Goal: Use online tool/utility: Utilize a website feature to perform a specific function

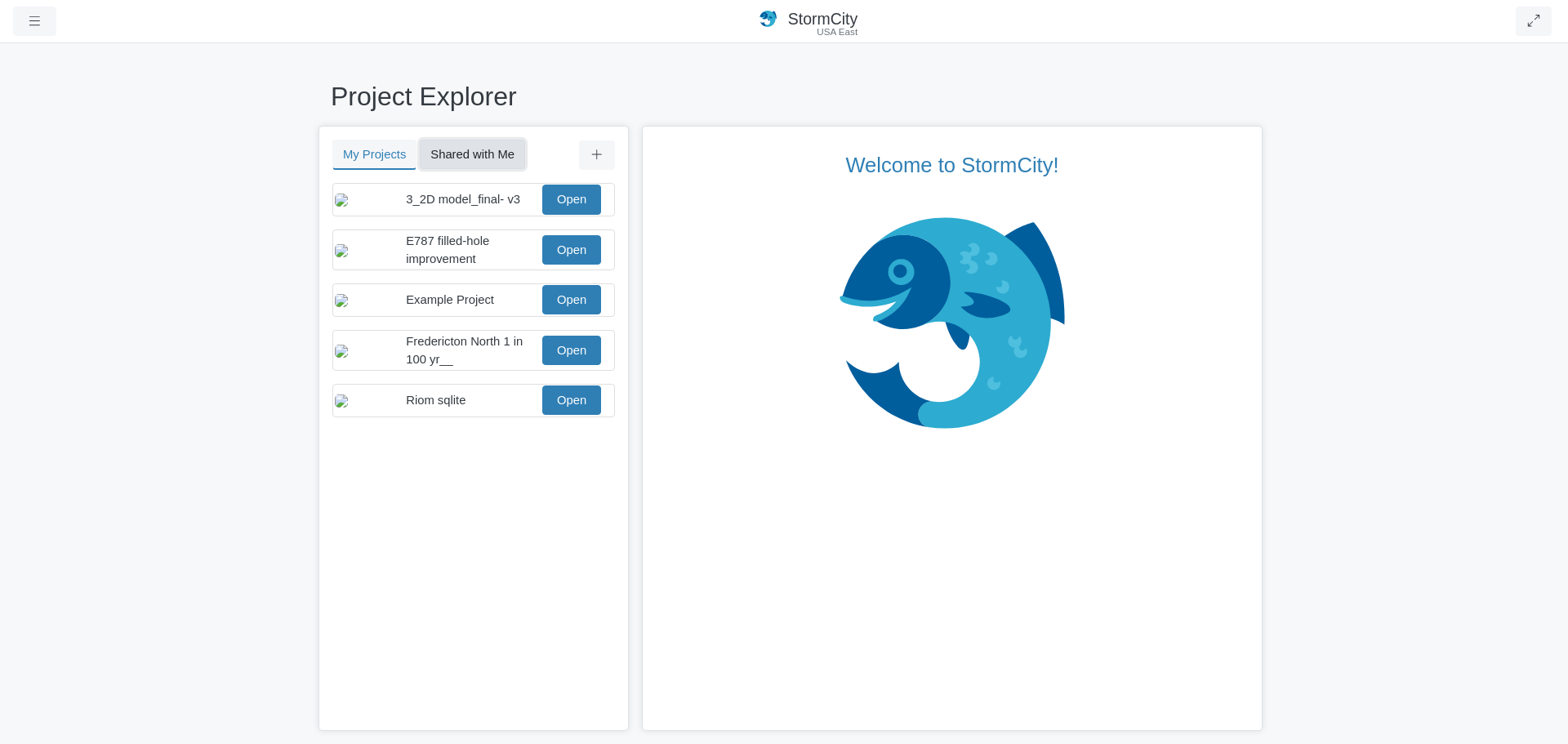
click at [473, 150] on button "Shared with Me" at bounding box center [472, 154] width 105 height 29
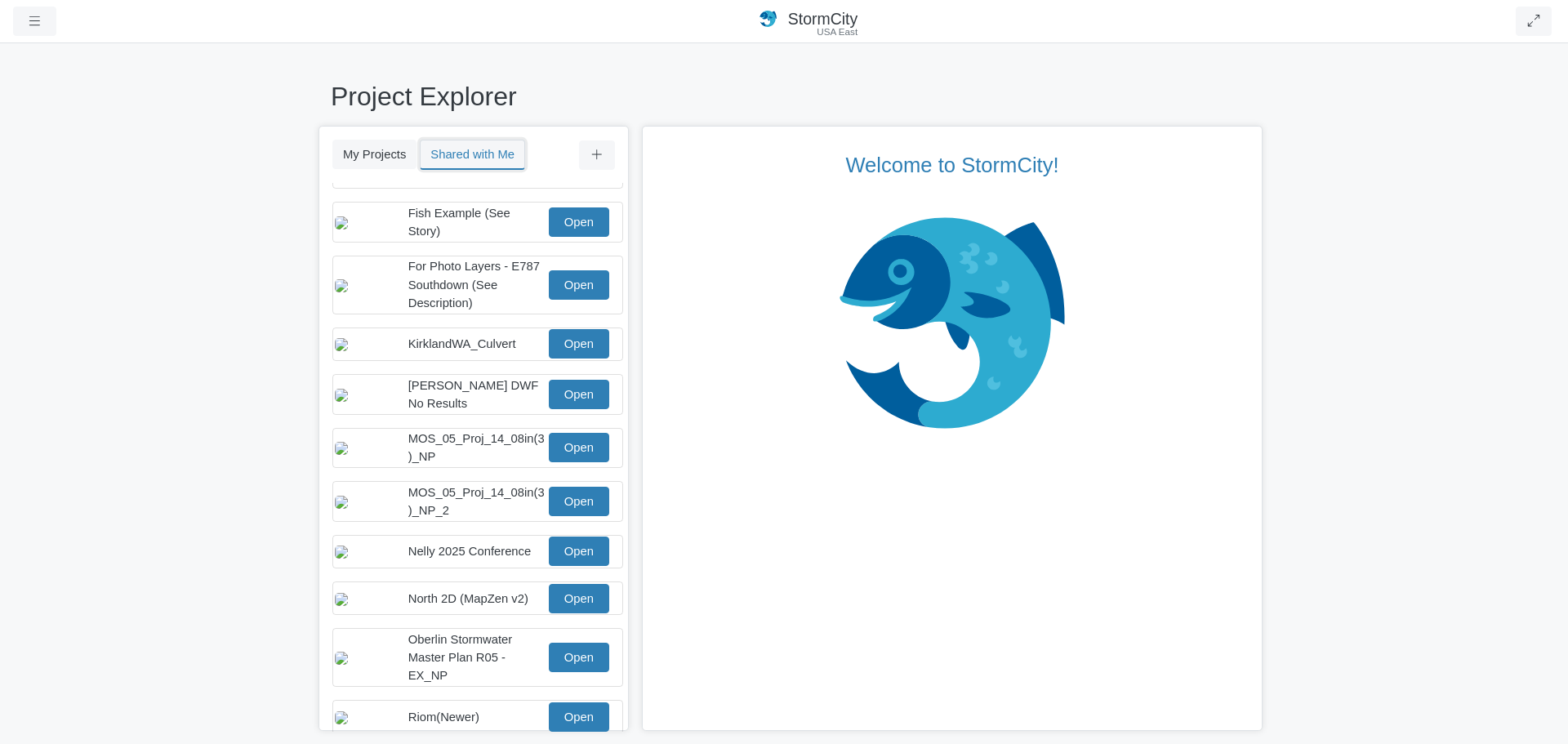
scroll to position [163, 0]
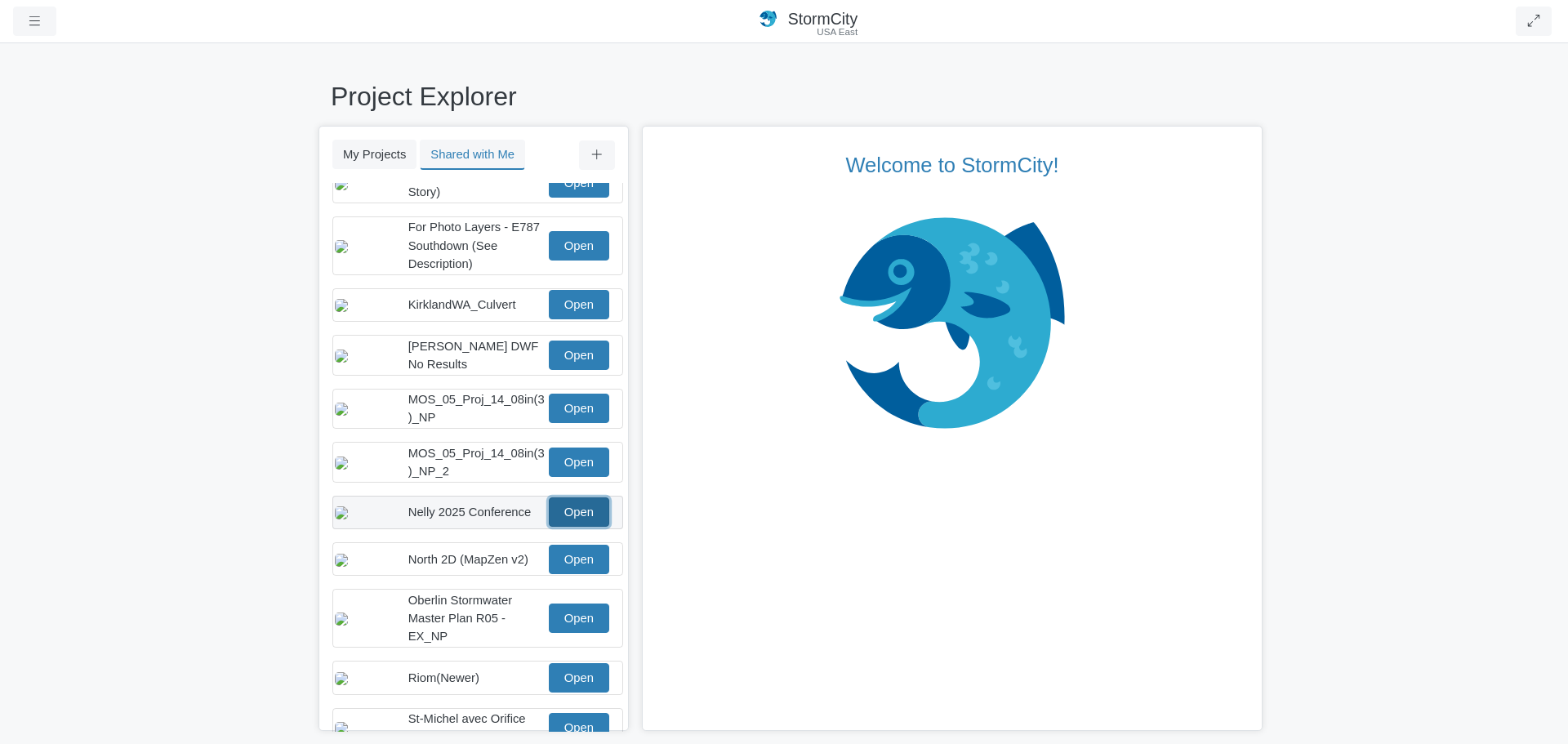
click at [562, 514] on link "Open" at bounding box center [579, 512] width 61 height 29
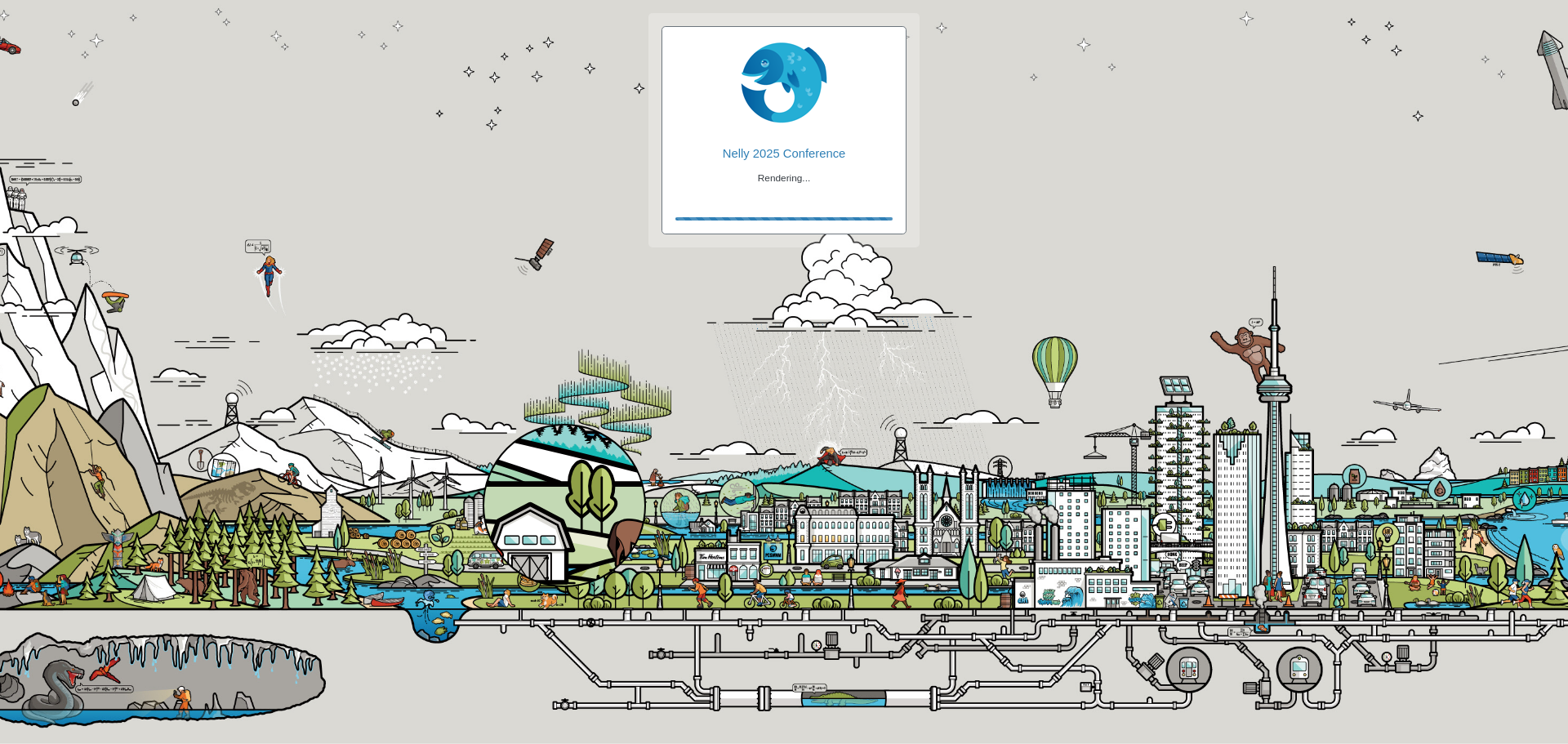
checkbox input "true"
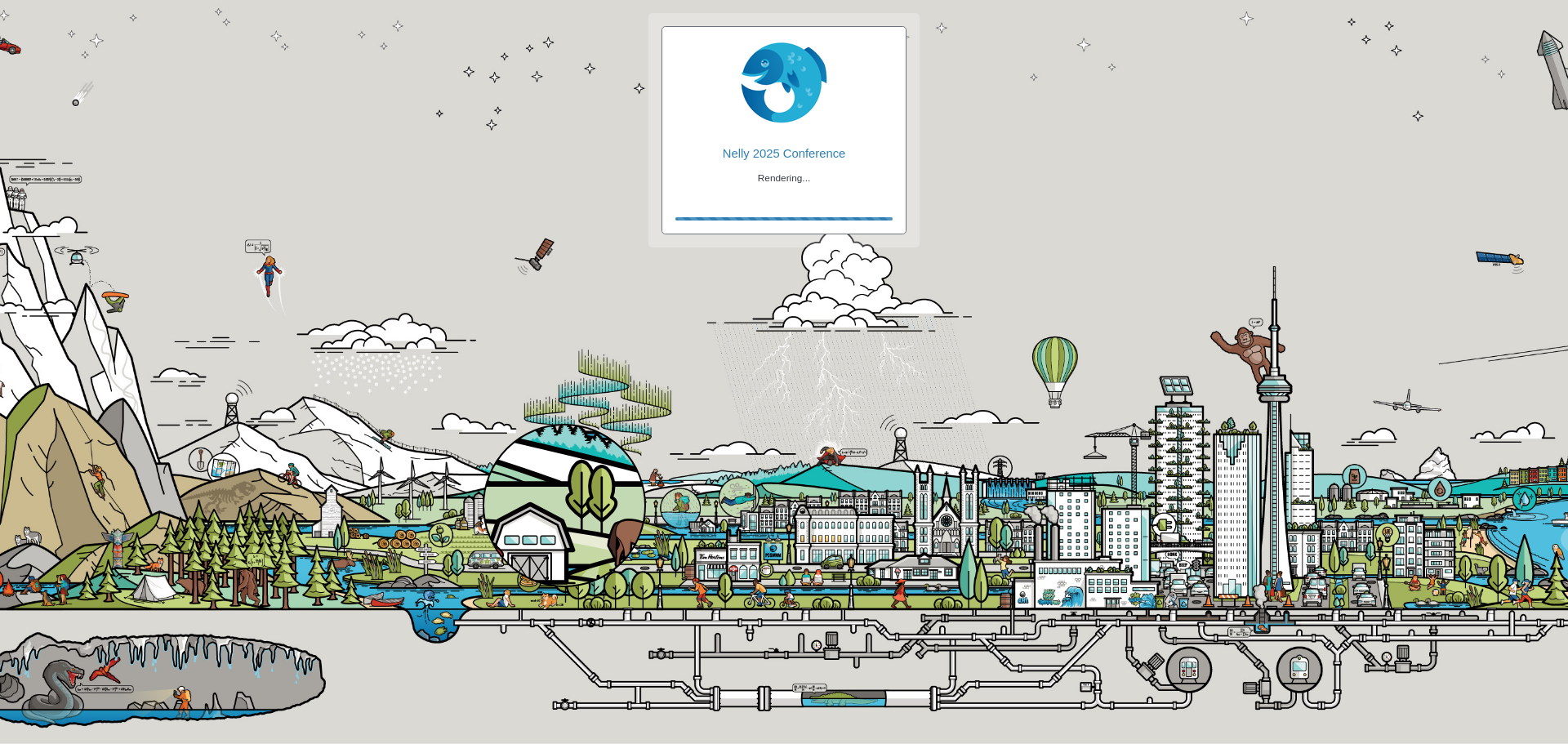
checkbox input "true"
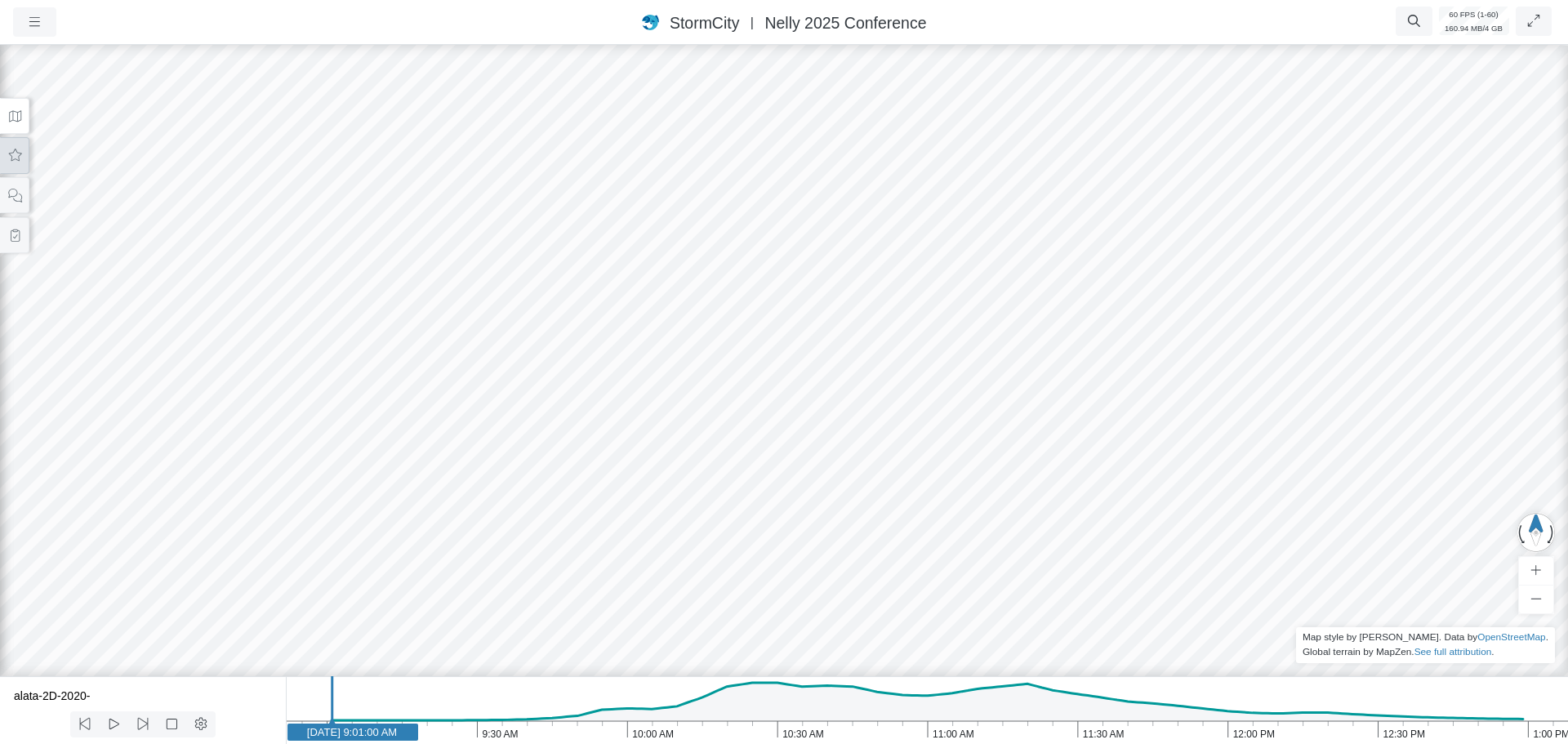
click at [19, 161] on icon at bounding box center [15, 156] width 15 height 13
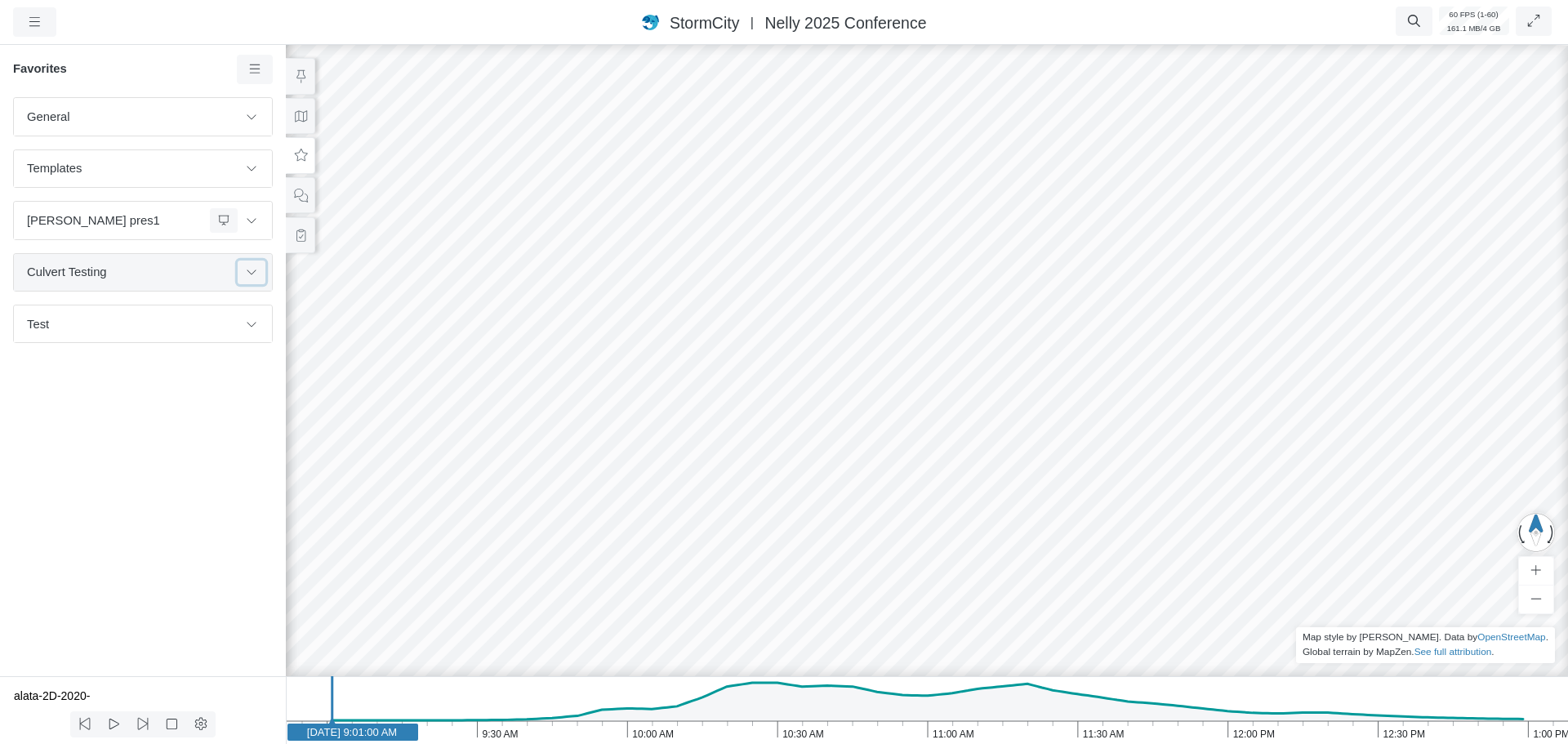
click at [253, 274] on icon at bounding box center [251, 272] width 13 height 11
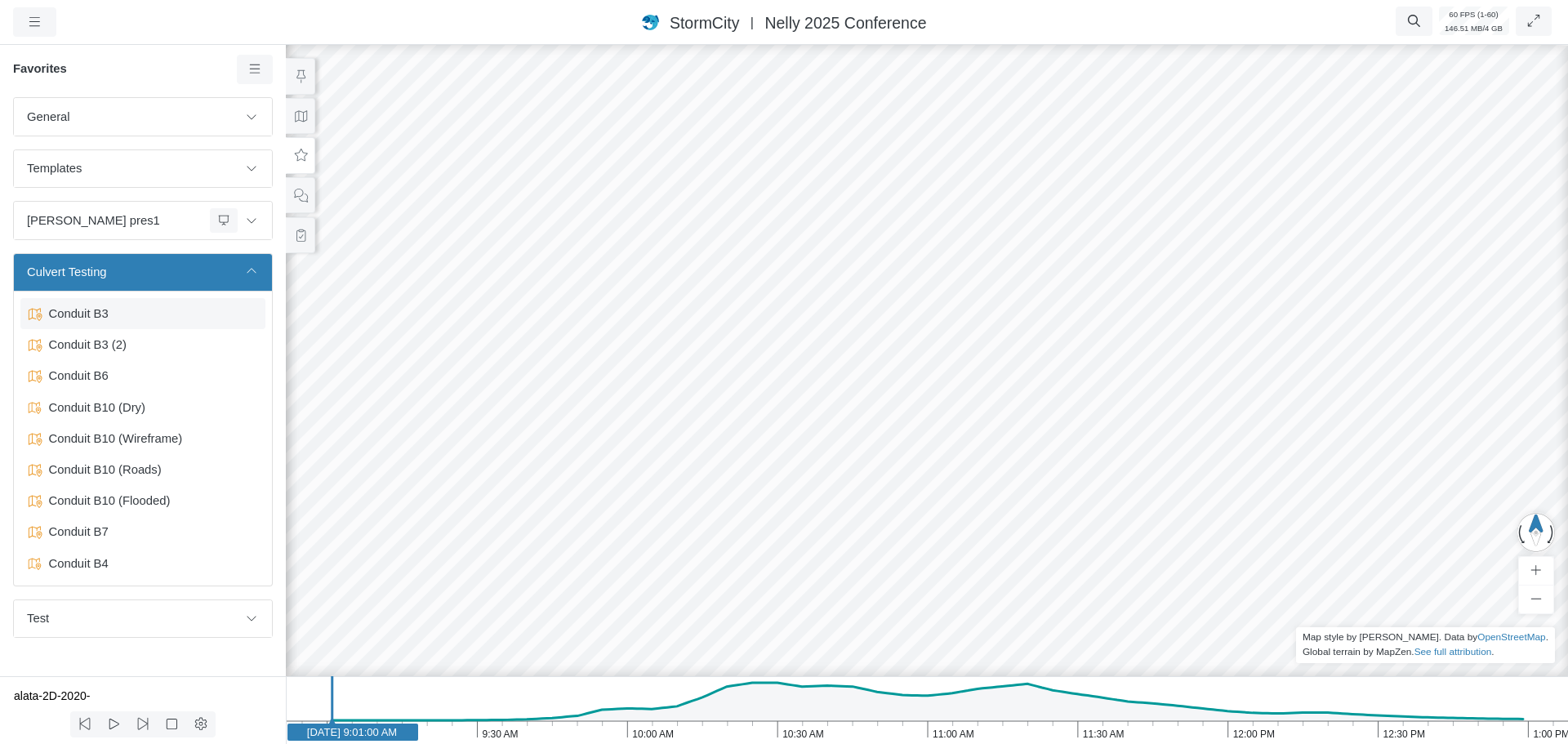
click at [105, 319] on span "Conduit B3" at bounding box center [145, 313] width 204 height 18
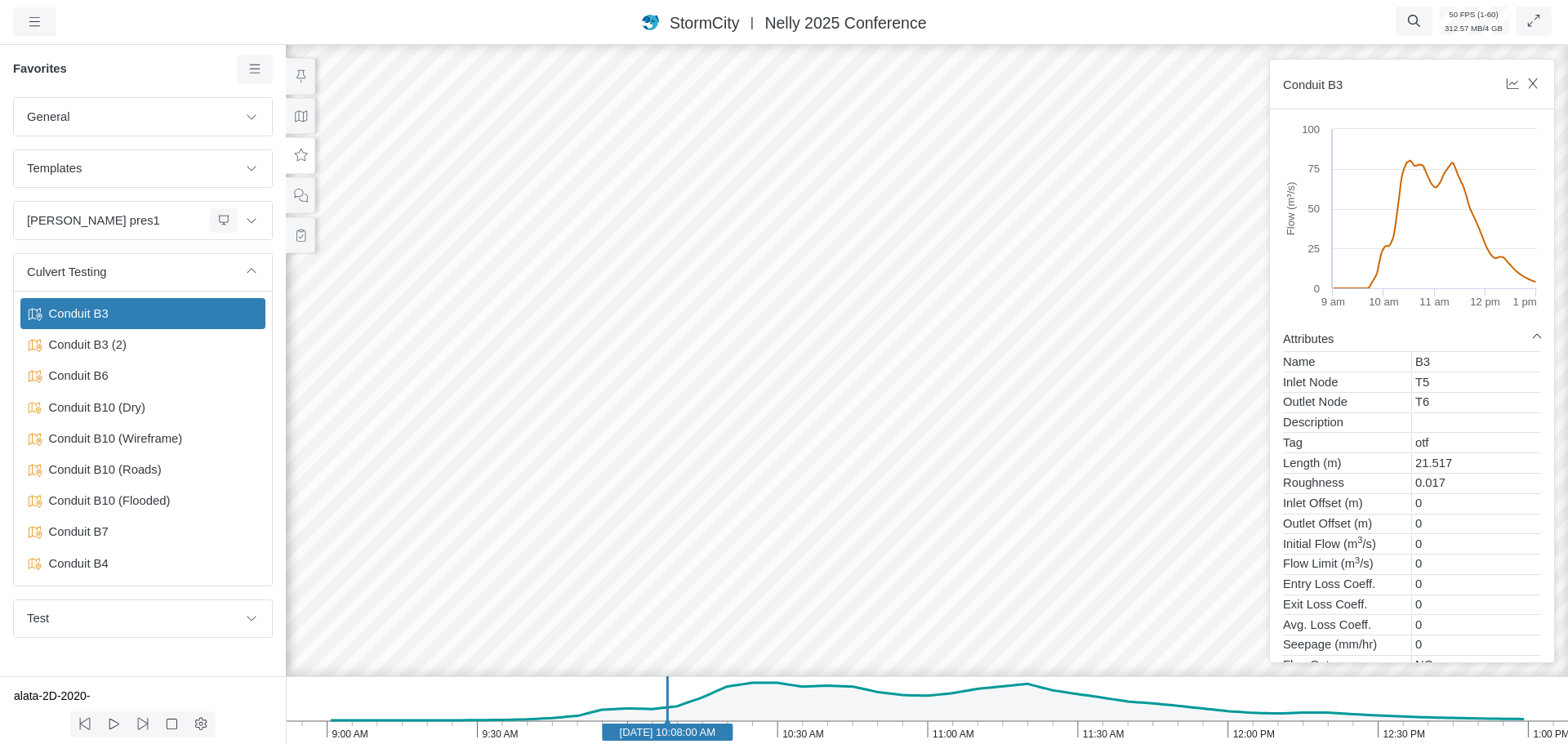
drag, startPoint x: 432, startPoint y: 377, endPoint x: 577, endPoint y: 326, distance: 153.7
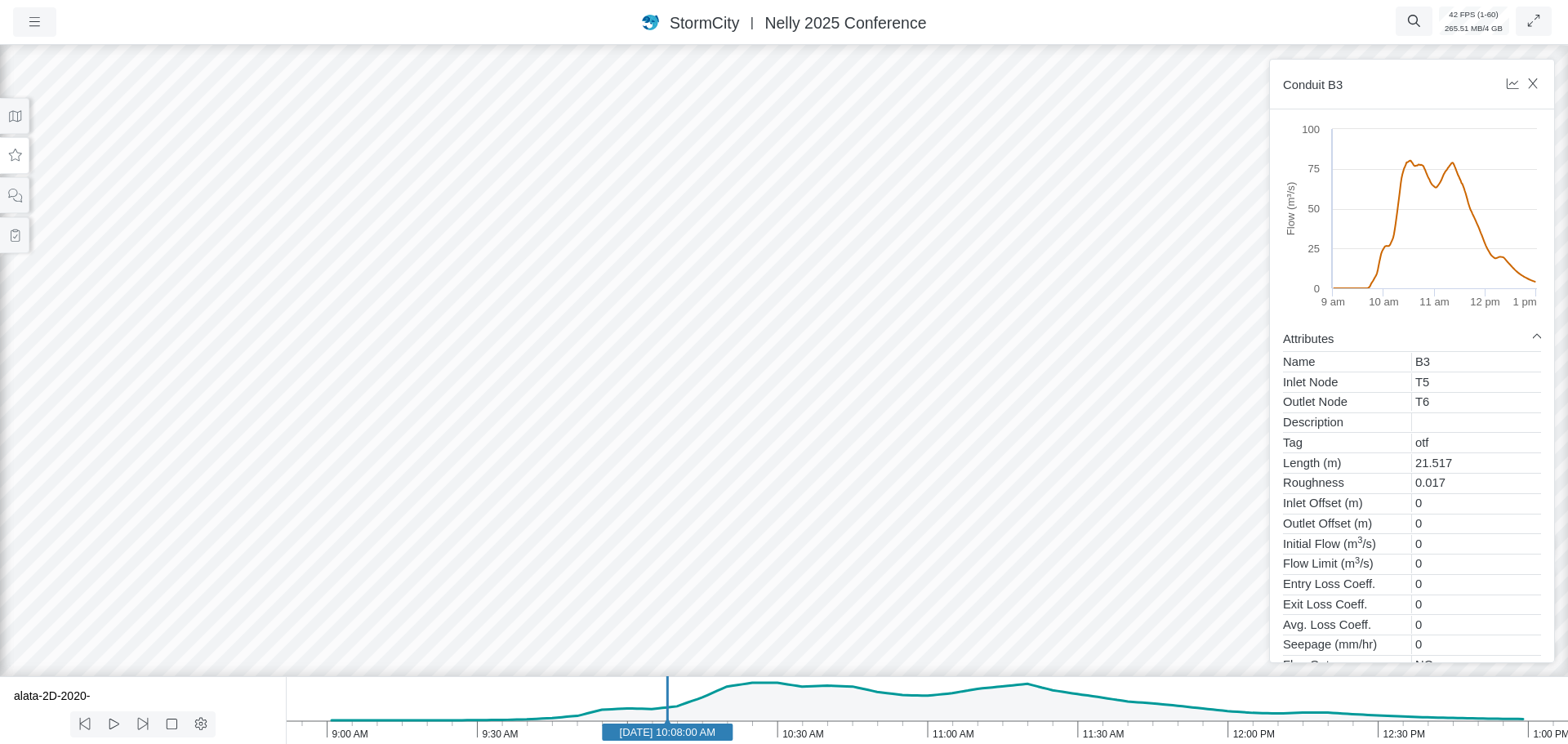
drag, startPoint x: 438, startPoint y: 444, endPoint x: 547, endPoint y: 469, distance: 111.8
click at [19, 155] on icon at bounding box center [16, 155] width 13 height 13
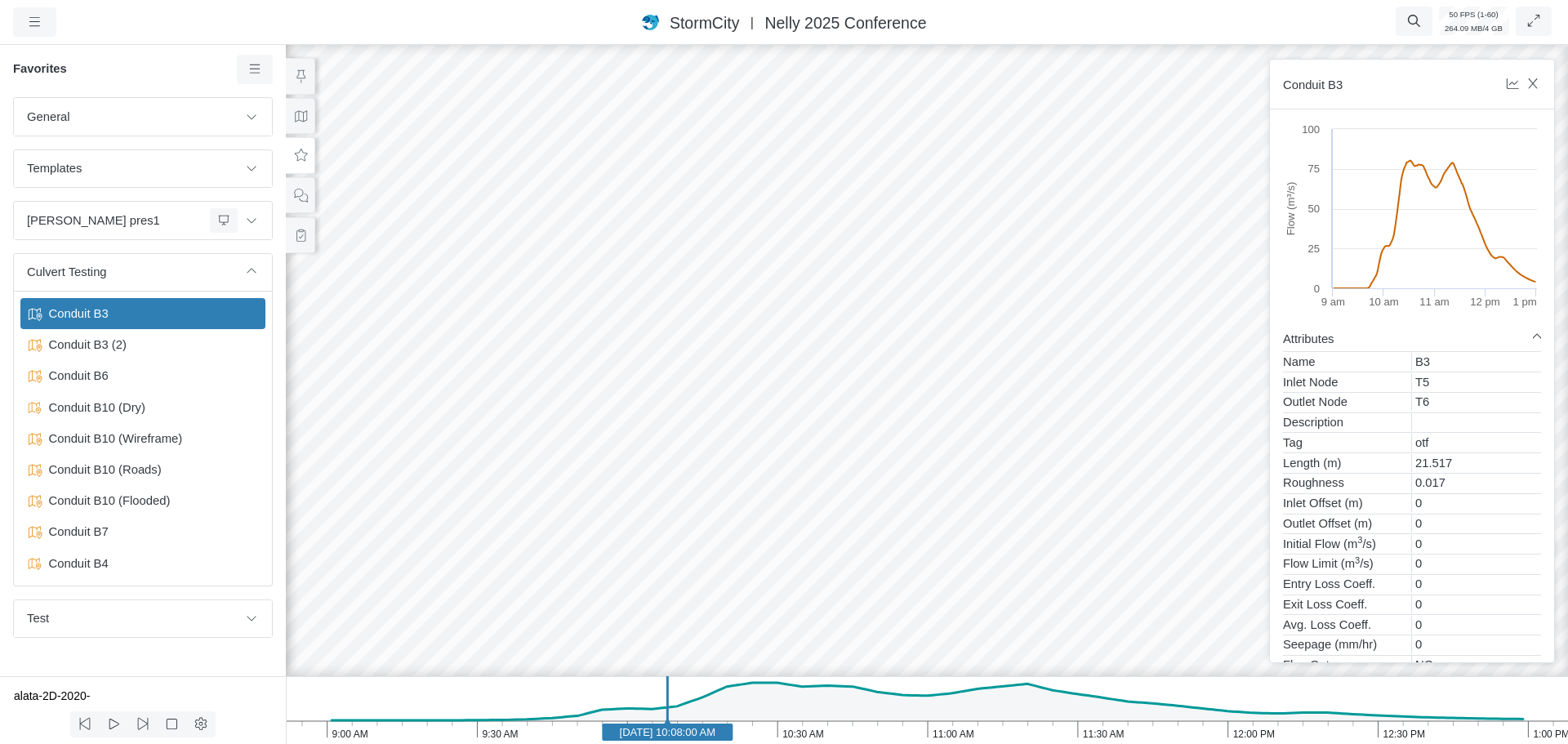
click at [87, 315] on span "Conduit B3" at bounding box center [145, 313] width 204 height 18
